Goal: Information Seeking & Learning: Learn about a topic

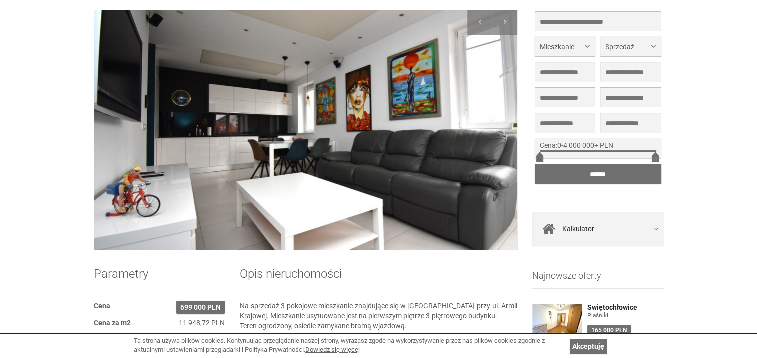
scroll to position [50, 0]
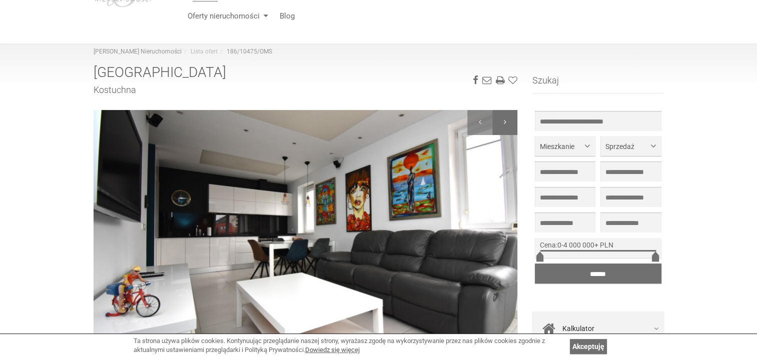
click at [502, 122] on div at bounding box center [504, 122] width 25 height 25
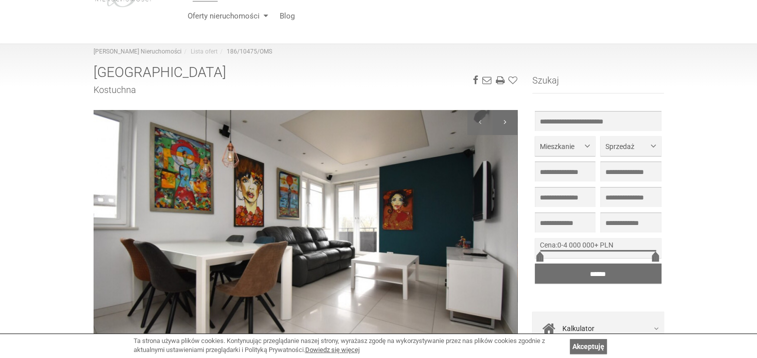
click at [502, 122] on div at bounding box center [504, 122] width 25 height 25
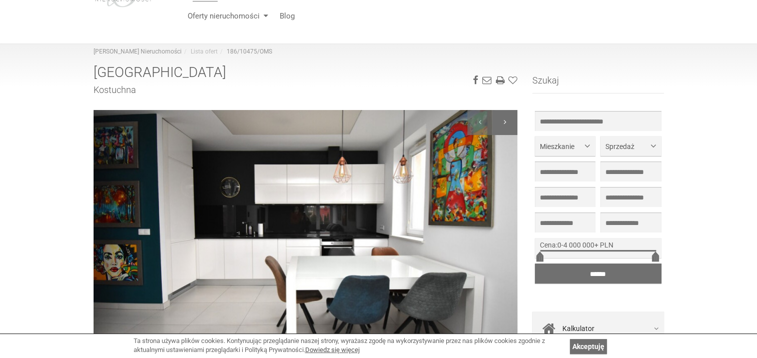
click at [502, 122] on div at bounding box center [504, 122] width 25 height 25
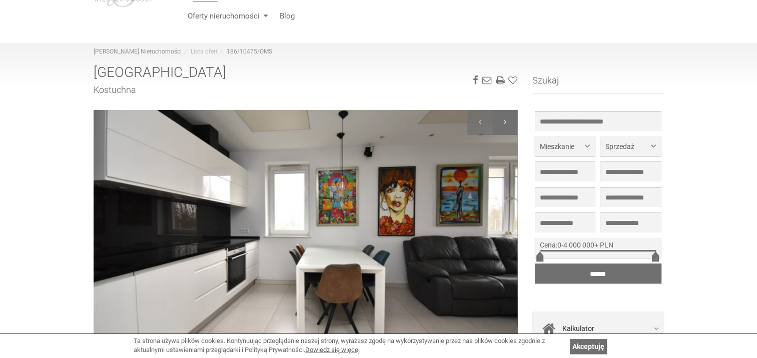
click at [502, 122] on div at bounding box center [504, 122] width 25 height 25
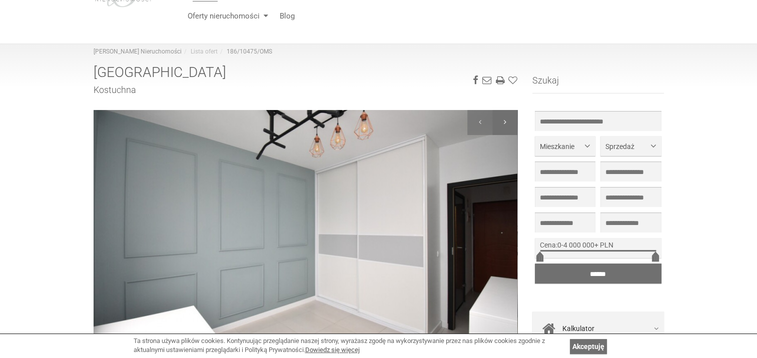
click at [502, 122] on div at bounding box center [504, 122] width 25 height 25
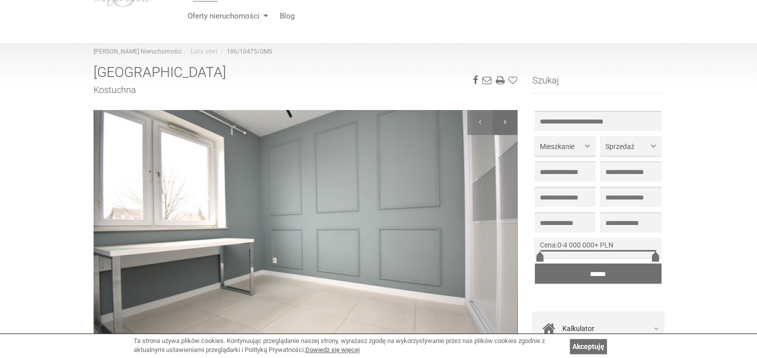
click at [502, 122] on div at bounding box center [504, 122] width 25 height 25
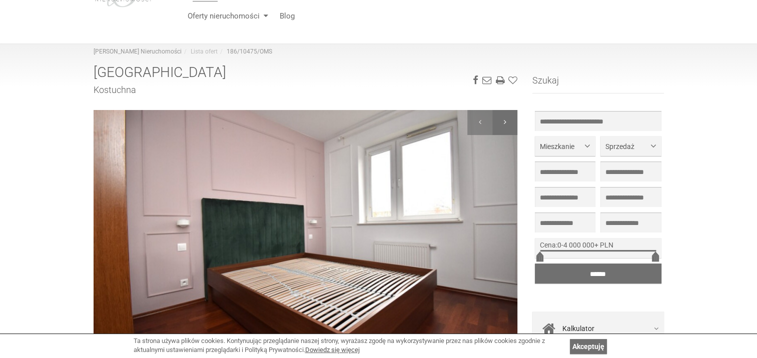
click at [502, 122] on div at bounding box center [504, 122] width 25 height 25
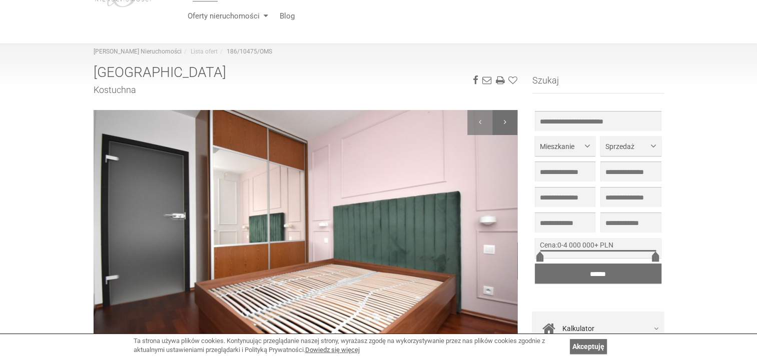
click at [502, 122] on div at bounding box center [504, 122] width 25 height 25
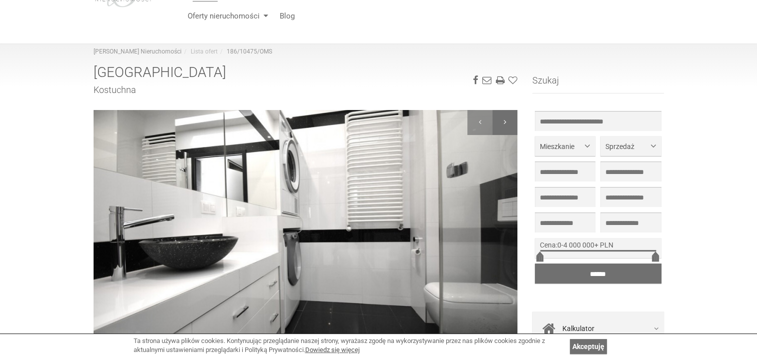
click at [502, 122] on div at bounding box center [504, 122] width 25 height 25
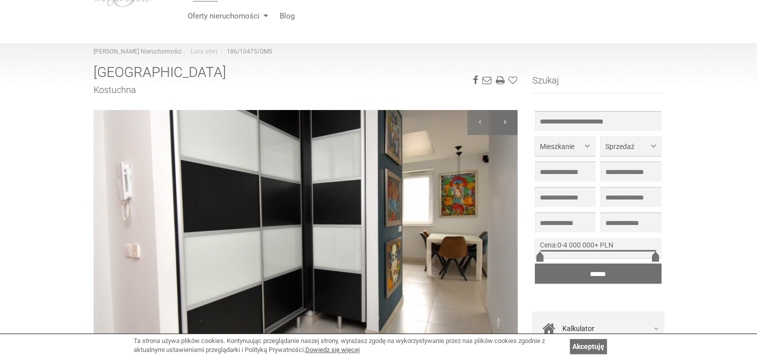
click at [502, 122] on div at bounding box center [504, 122] width 25 height 25
click at [502, 121] on div at bounding box center [504, 122] width 25 height 25
click at [507, 124] on div at bounding box center [504, 122] width 25 height 25
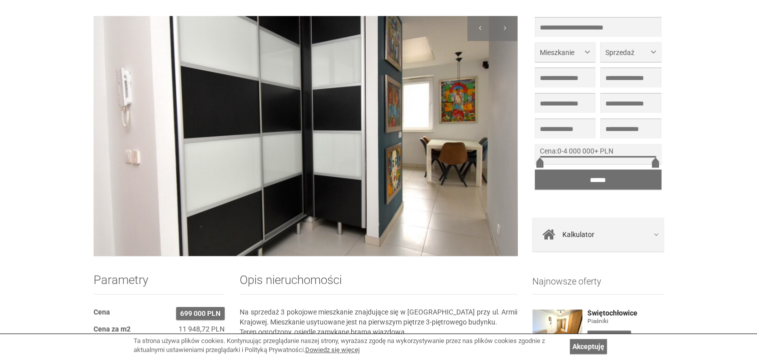
scroll to position [200, 0]
